Goal: Task Accomplishment & Management: Use online tool/utility

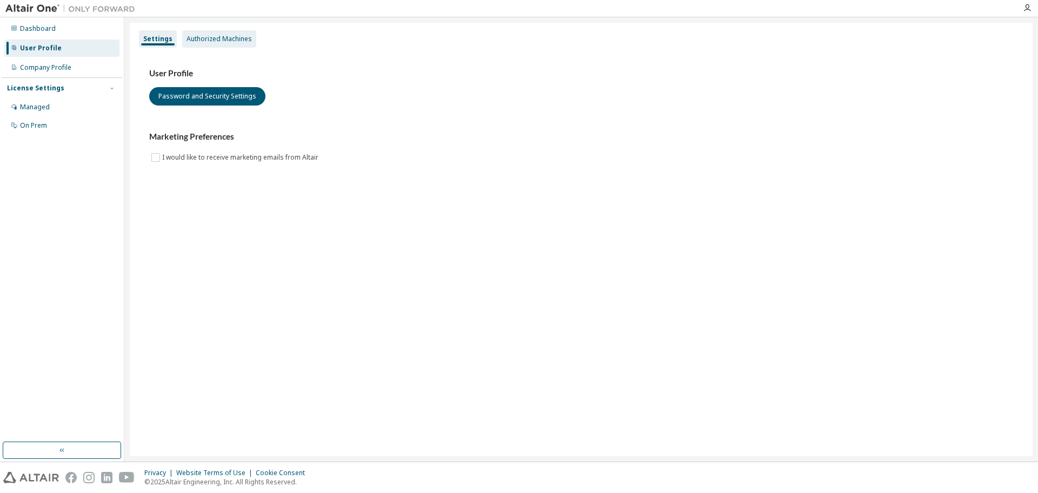
click at [213, 44] on div "Authorized Machines" at bounding box center [219, 38] width 74 height 17
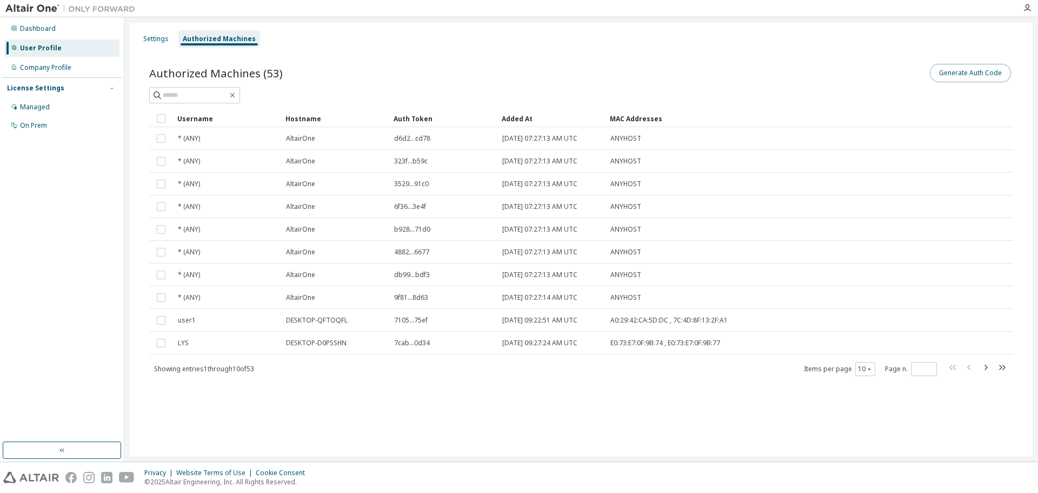
click at [955, 76] on button "Generate Auth Code" at bounding box center [970, 73] width 81 height 18
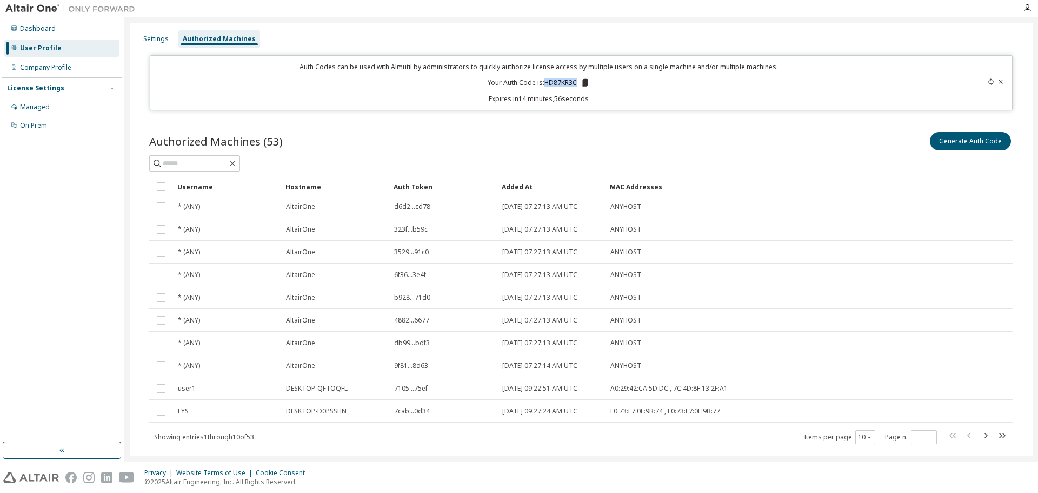
drag, startPoint x: 543, startPoint y: 83, endPoint x: 573, endPoint y: 81, distance: 30.4
click at [573, 81] on p "Your Auth Code is: HD87KR3C" at bounding box center [539, 83] width 102 height 10
copy p "HD87KR3C"
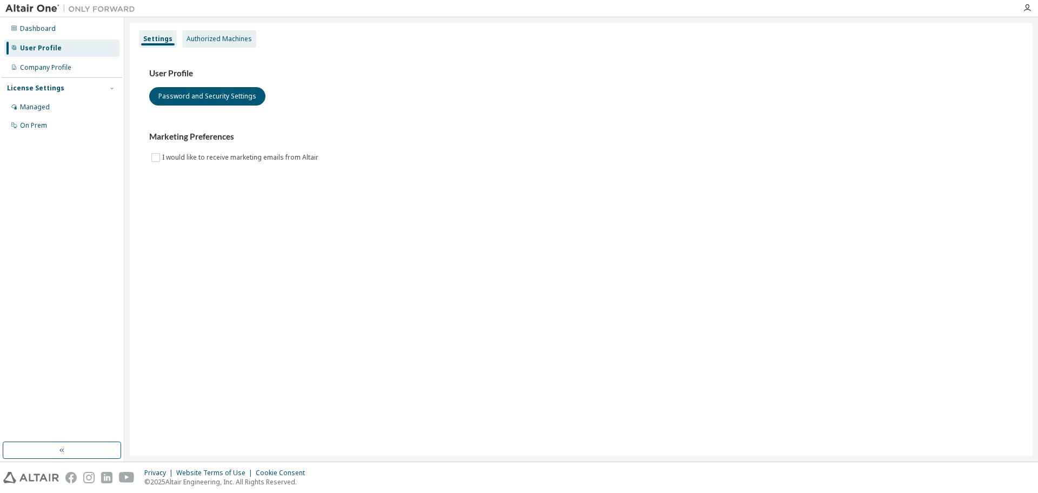
click at [229, 38] on div "Authorized Machines" at bounding box center [219, 39] width 65 height 9
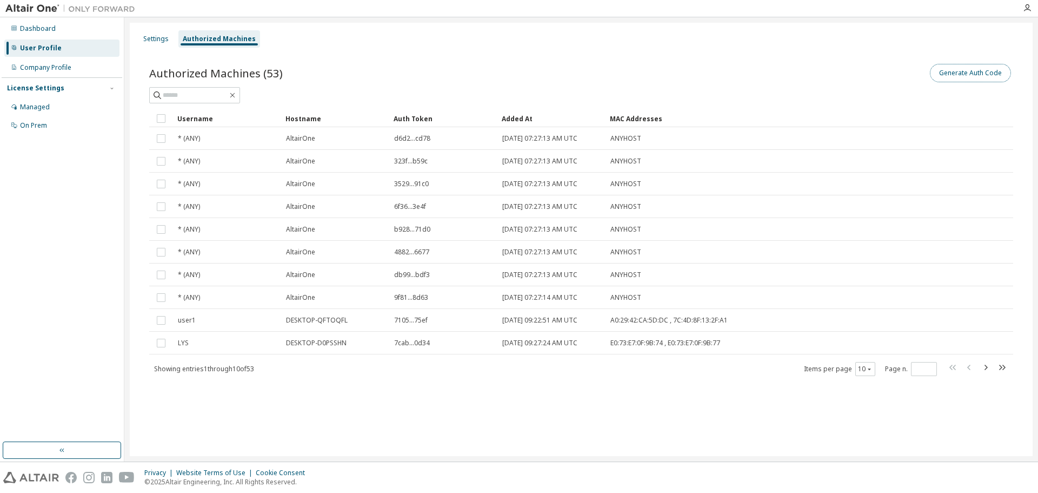
click at [962, 77] on button "Generate Auth Code" at bounding box center [970, 73] width 81 height 18
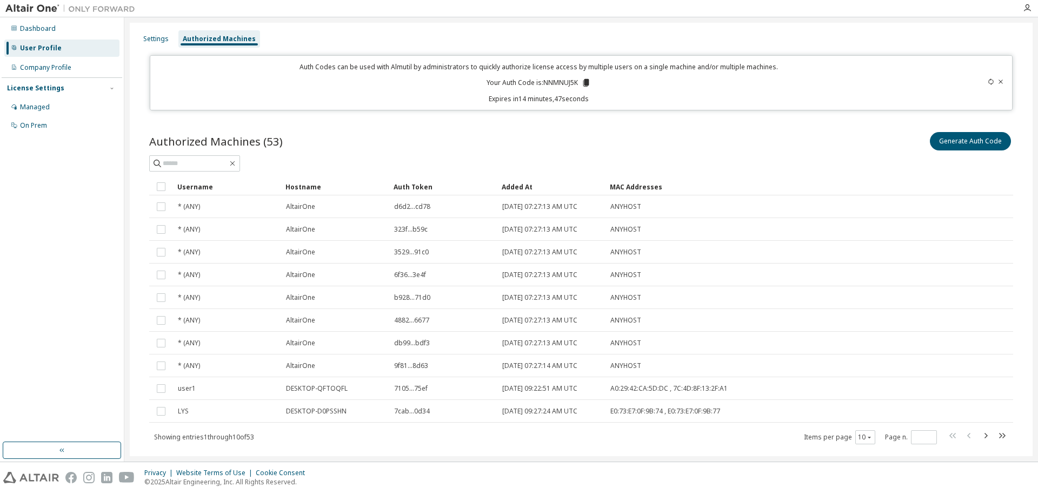
click at [859, 69] on p "Auth Codes can be used with Almutil by administrators to quickly authorize lice…" at bounding box center [539, 66] width 764 height 9
click at [584, 83] on icon at bounding box center [586, 83] width 6 height 8
click at [847, 97] on p "Expires in 5 minutes, 2 seconds" at bounding box center [539, 98] width 764 height 9
click at [988, 79] on icon at bounding box center [991, 81] width 6 height 6
click at [989, 79] on icon at bounding box center [991, 81] width 5 height 6
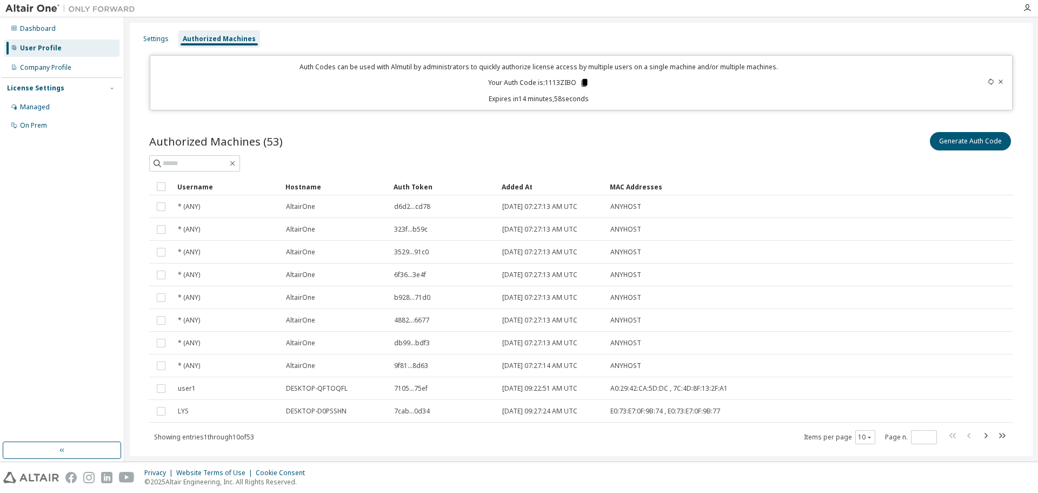
click at [582, 82] on icon at bounding box center [585, 83] width 6 height 8
click at [765, 158] on div at bounding box center [581, 163] width 864 height 16
click at [583, 83] on icon at bounding box center [585, 83] width 6 height 8
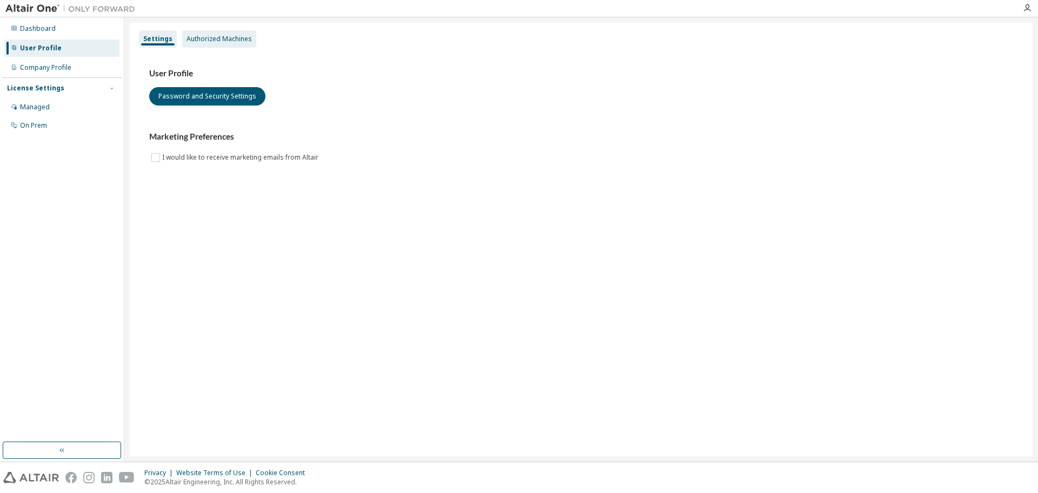
click at [196, 44] on div "Authorized Machines" at bounding box center [219, 38] width 74 height 17
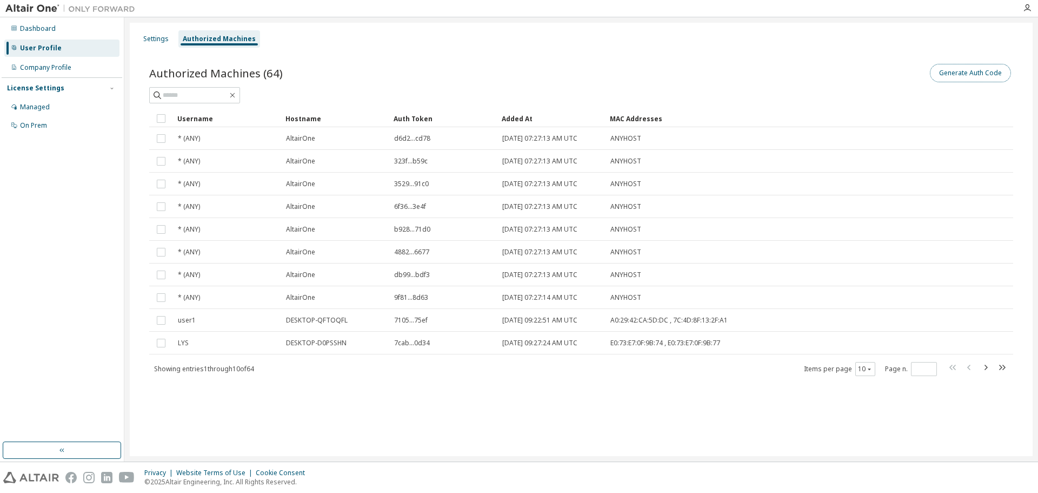
click at [955, 74] on button "Generate Auth Code" at bounding box center [970, 73] width 81 height 18
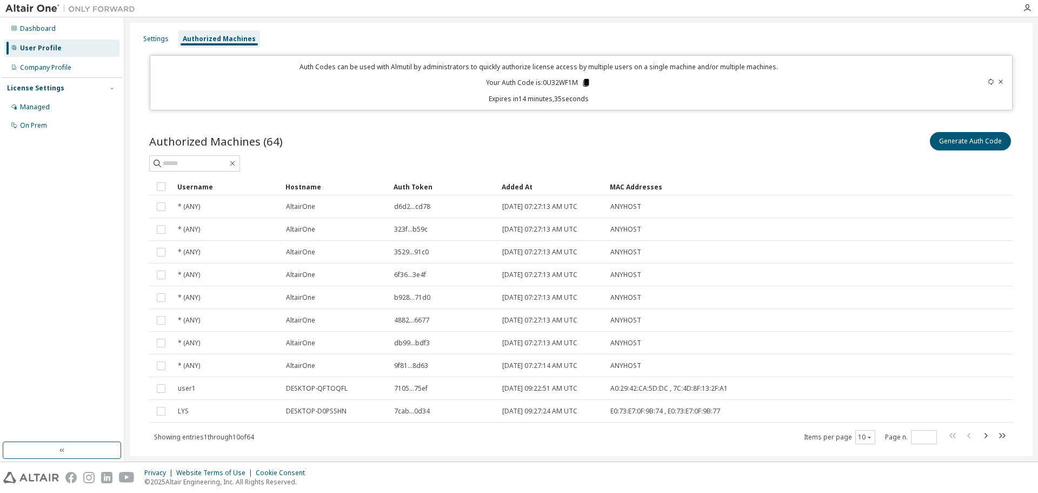
click at [583, 82] on icon at bounding box center [586, 83] width 6 height 8
click at [989, 79] on icon at bounding box center [991, 81] width 5 height 6
click at [679, 175] on div "Authorized Machines (64) Generate Auth Code Clear Load Save Save As Field Opera…" at bounding box center [581, 287] width 864 height 315
